Goal: Communication & Community: Share content

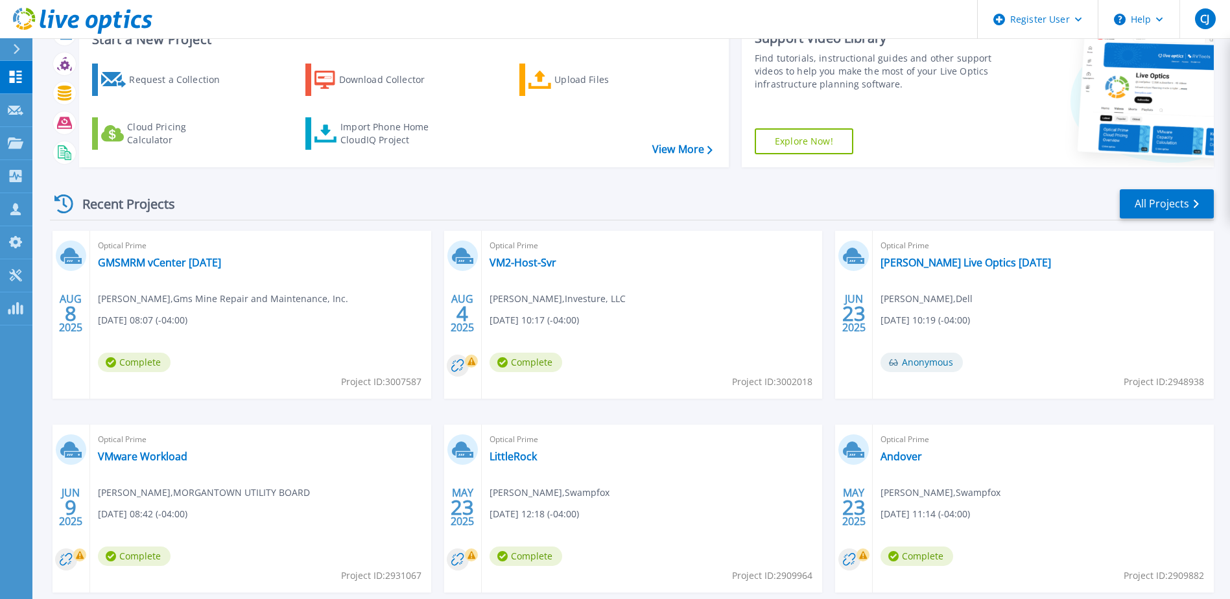
scroll to position [119, 0]
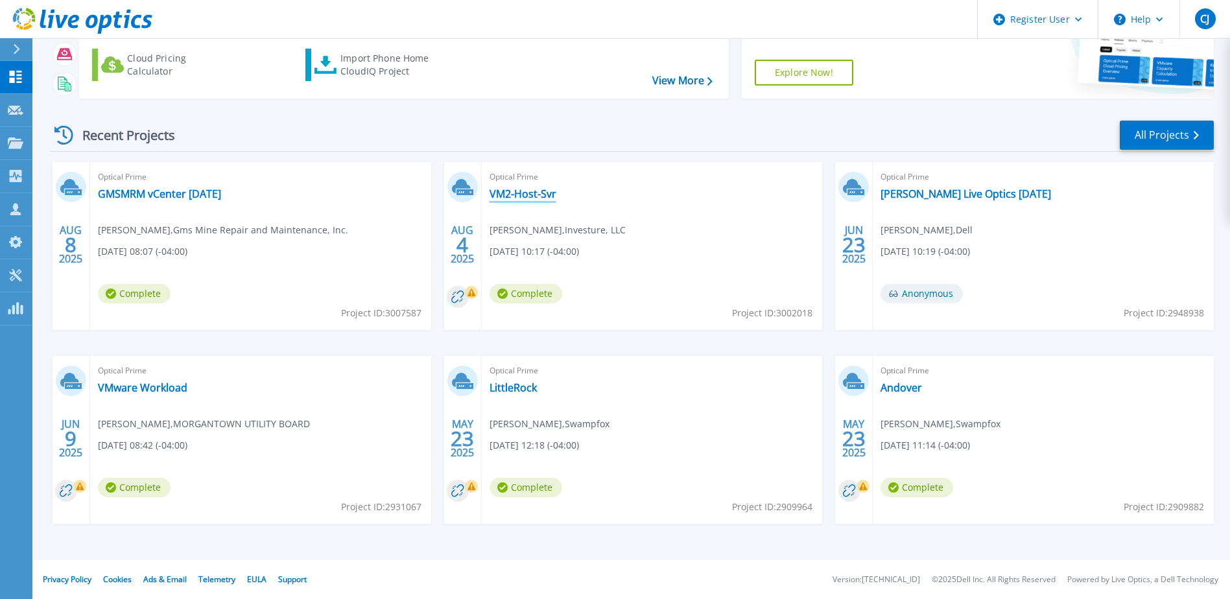
click at [537, 192] on link "VM2-Host-Svr" at bounding box center [523, 193] width 67 height 13
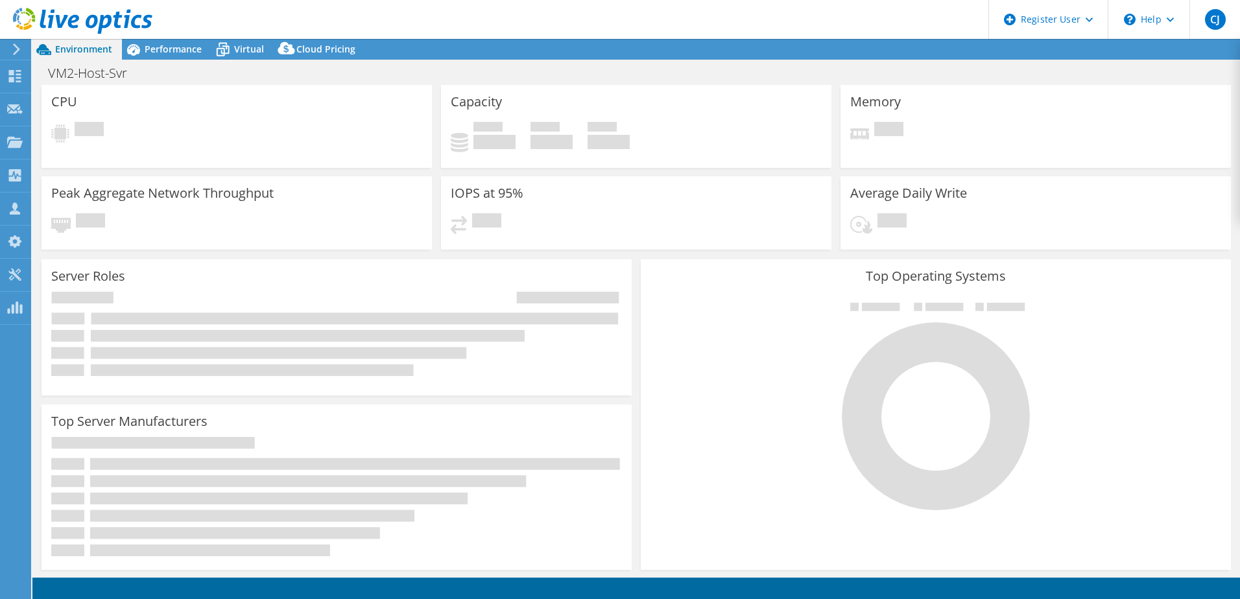
select select "USD"
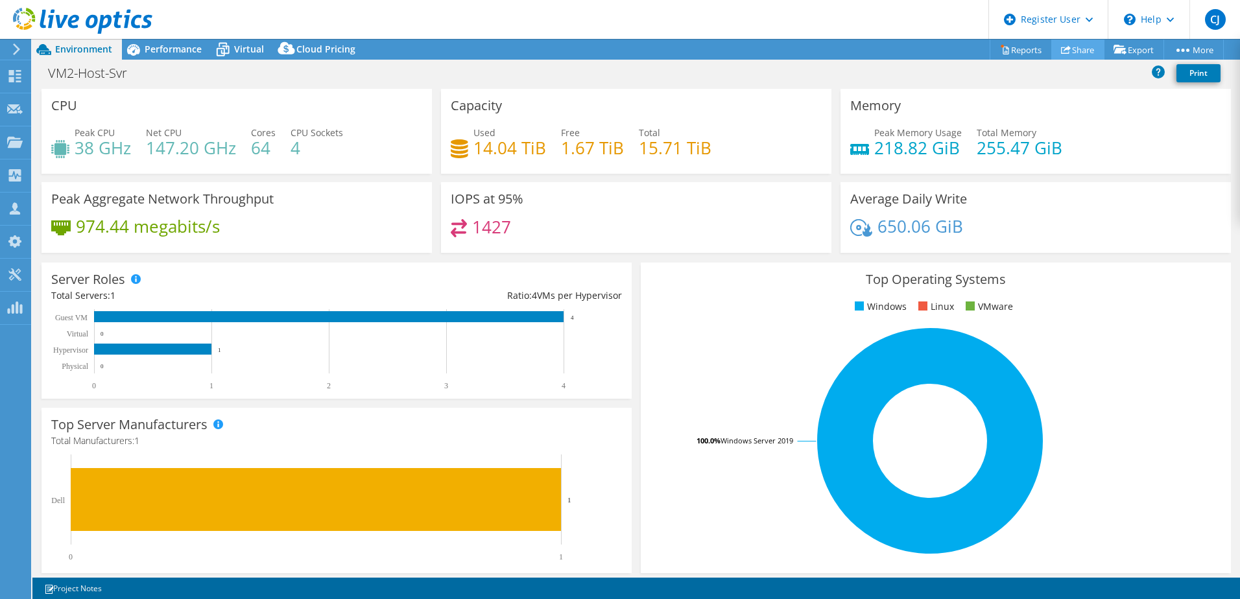
click at [1082, 50] on link "Share" at bounding box center [1077, 50] width 53 height 20
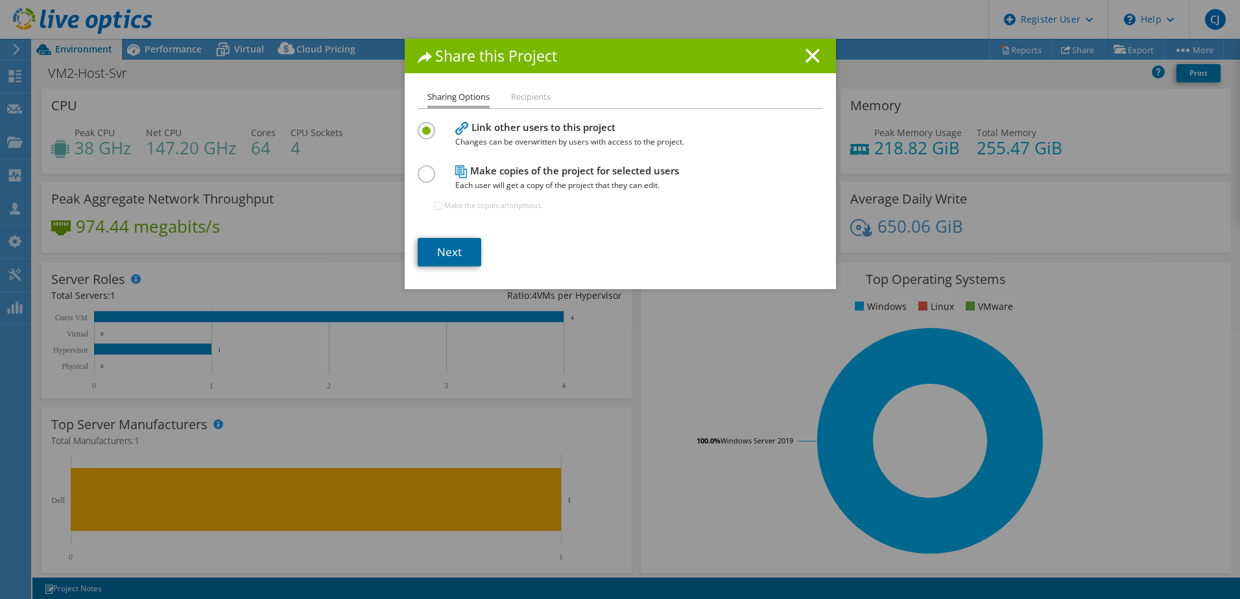
click at [445, 252] on link "Next" at bounding box center [450, 252] width 64 height 29
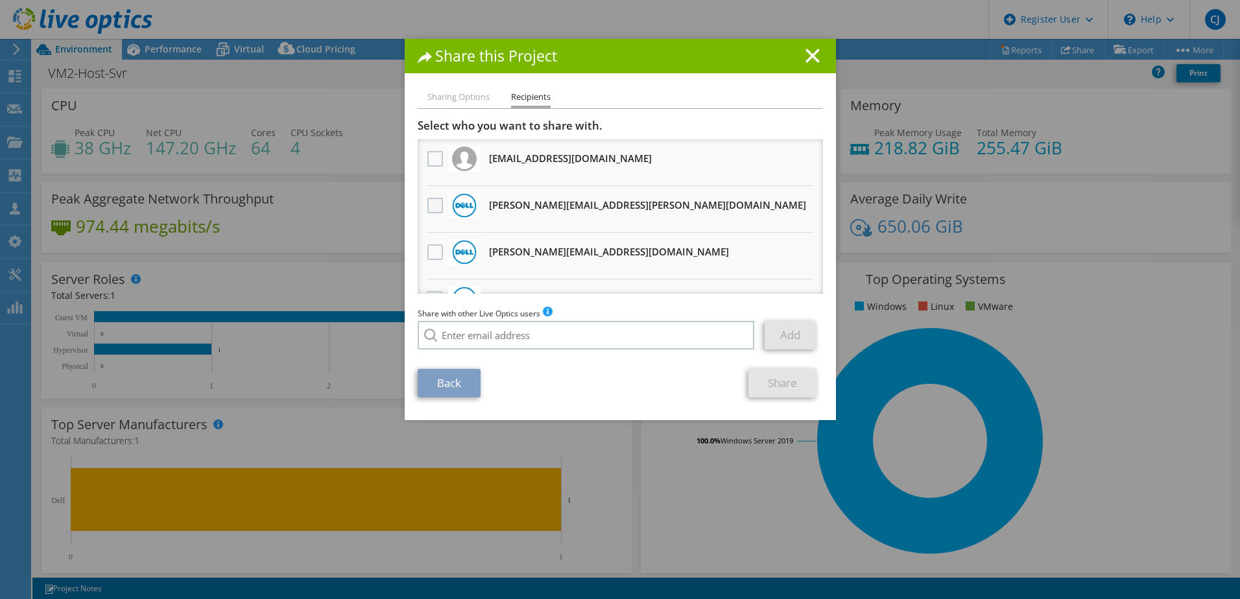
click at [434, 212] on label at bounding box center [436, 206] width 19 height 16
click at [0, 0] on input "checkbox" at bounding box center [0, 0] width 0 height 0
click at [787, 390] on link "Share" at bounding box center [782, 383] width 68 height 29
